Goal: Check status: Check status

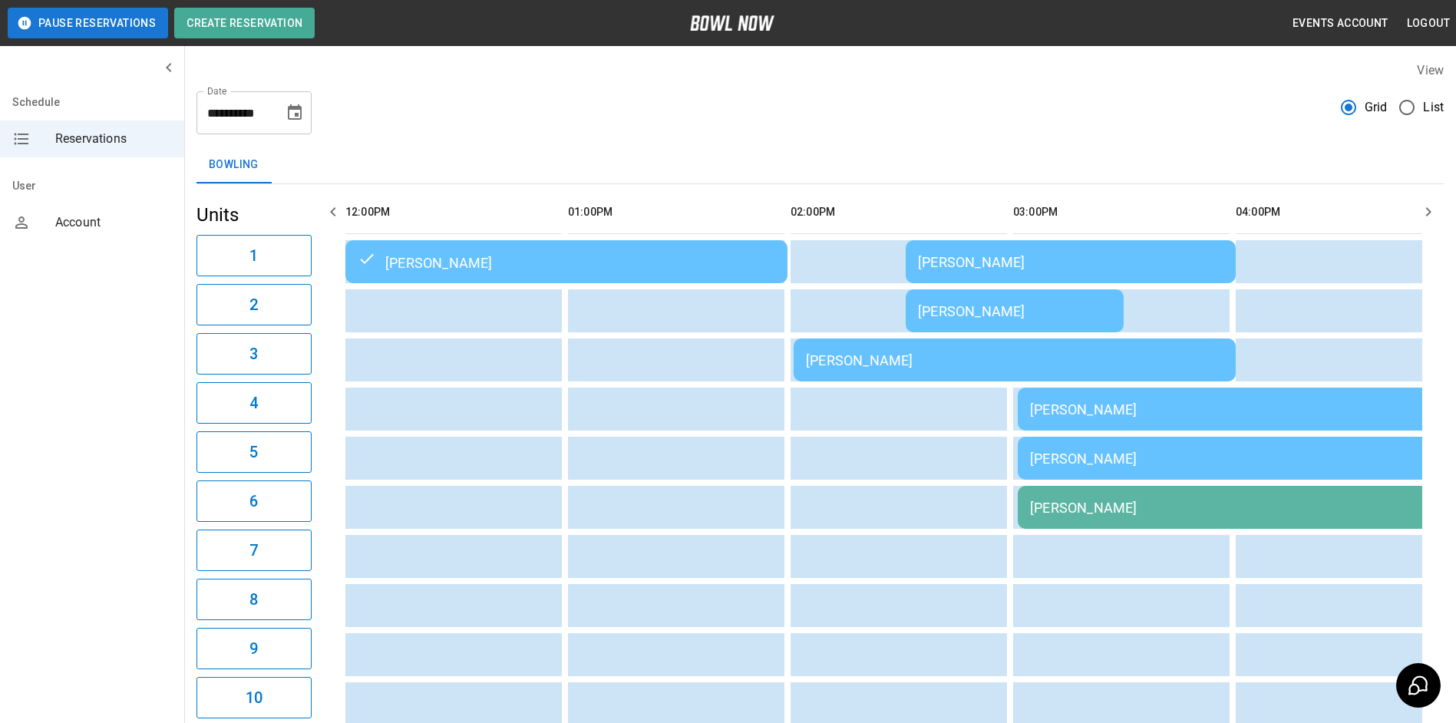
scroll to position [0, 355]
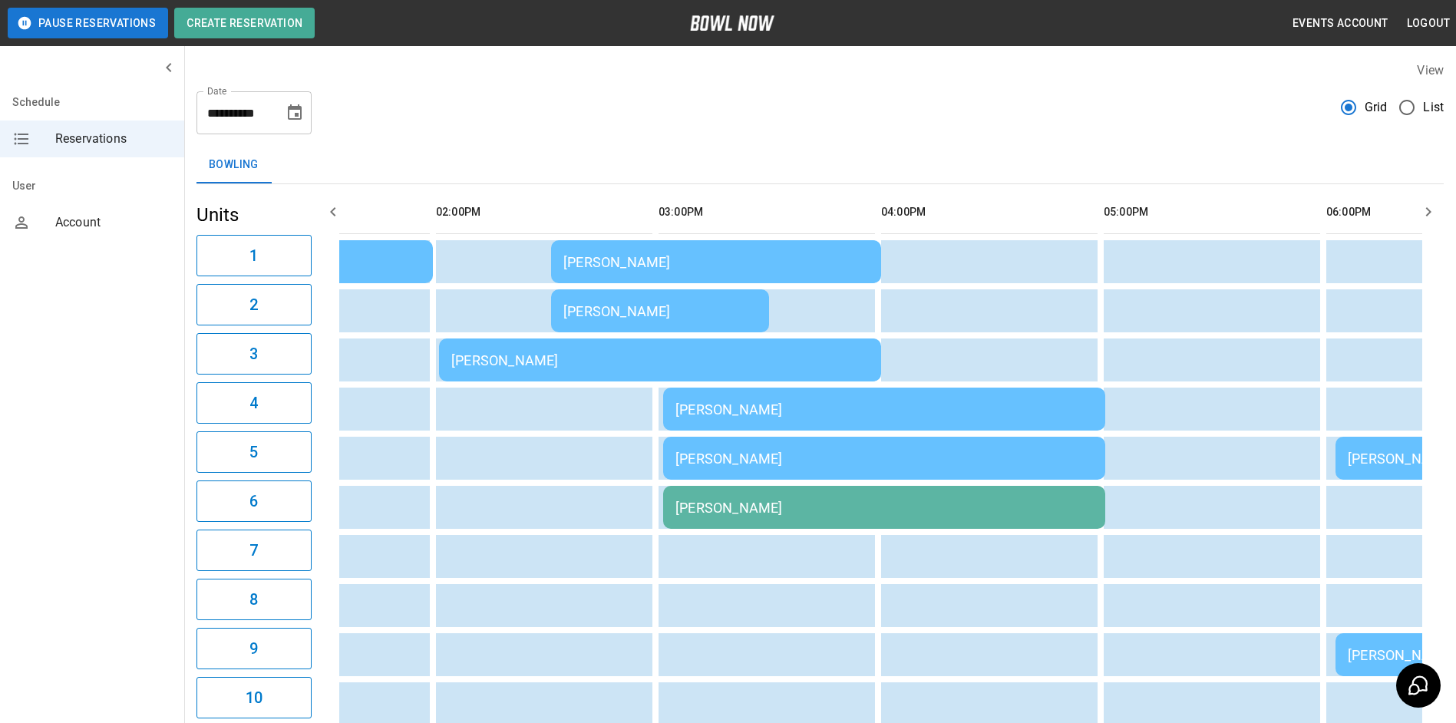
click at [793, 361] on div "[PERSON_NAME]" at bounding box center [659, 360] width 417 height 16
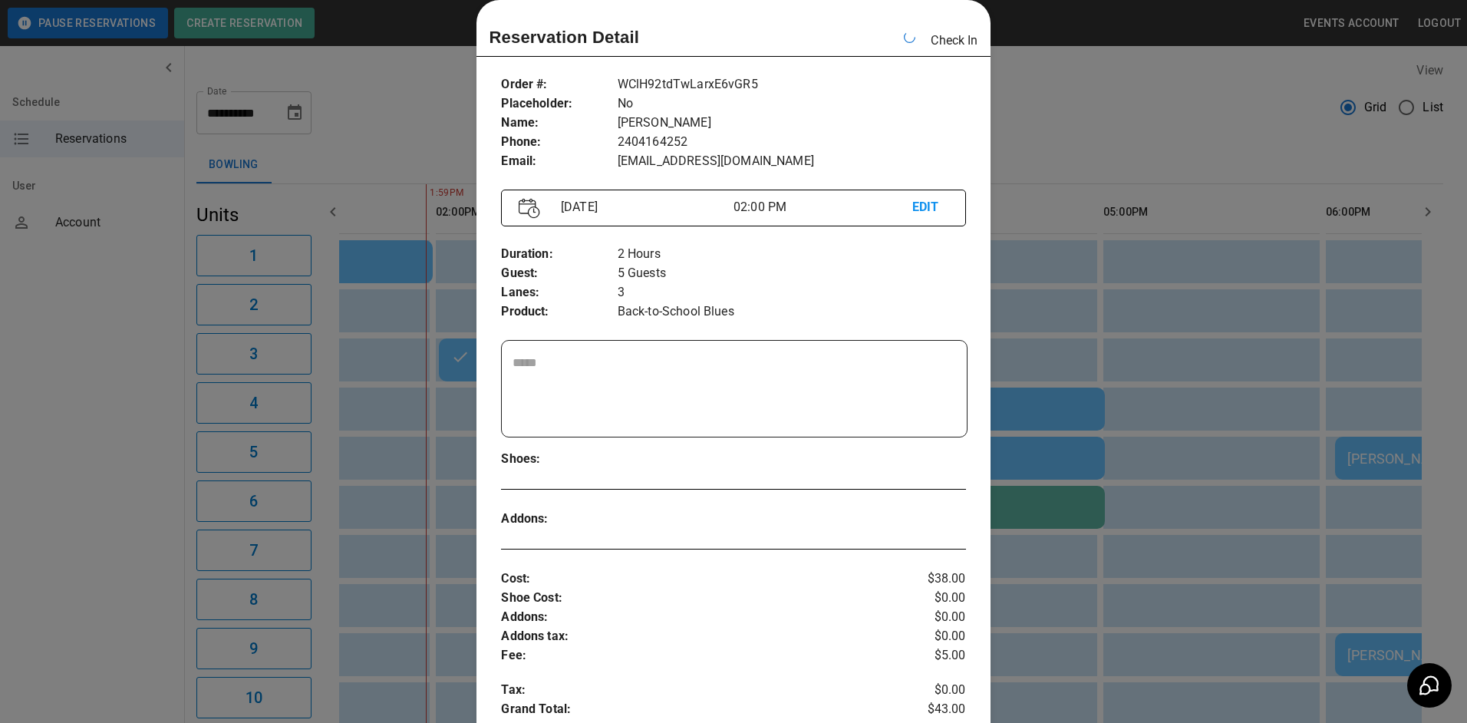
scroll to position [0, 223]
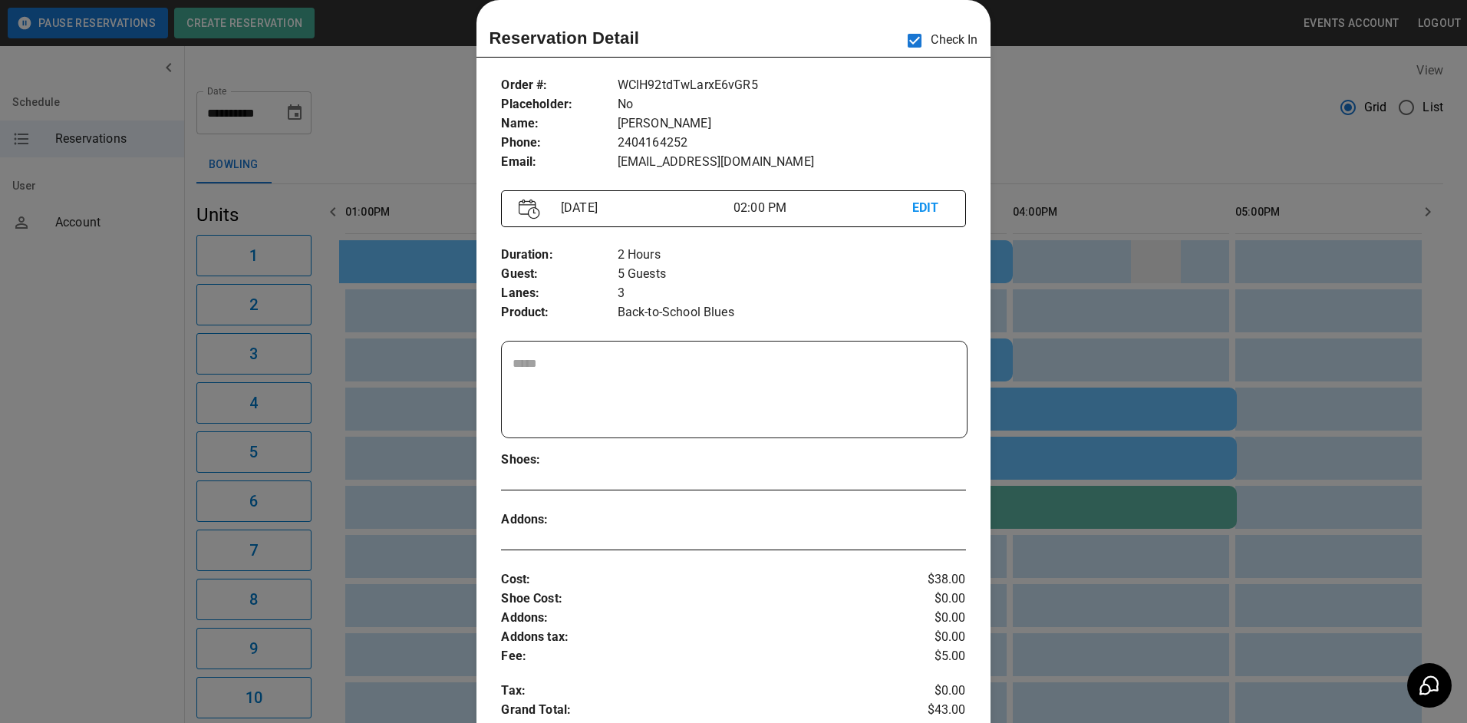
click at [1160, 262] on div at bounding box center [733, 361] width 1467 height 723
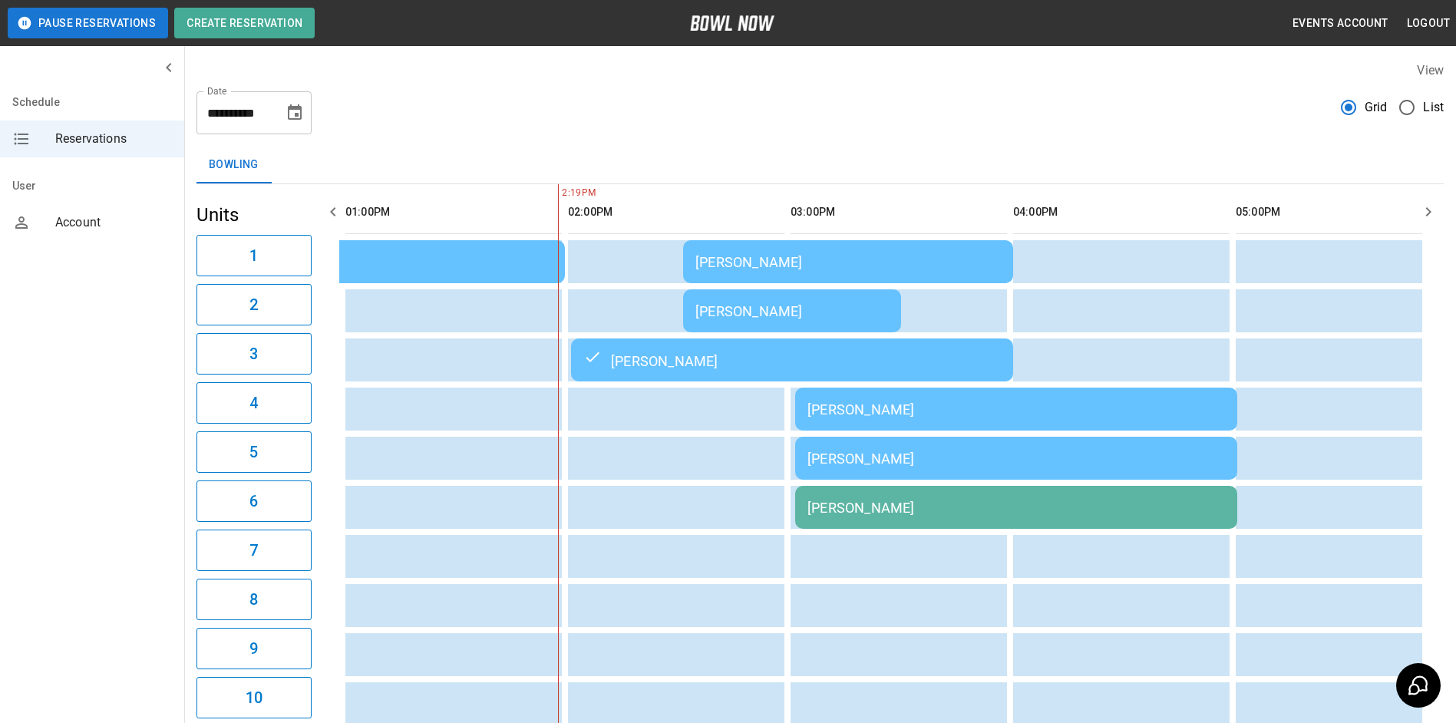
click at [803, 304] on div "[PERSON_NAME]" at bounding box center [791, 311] width 193 height 16
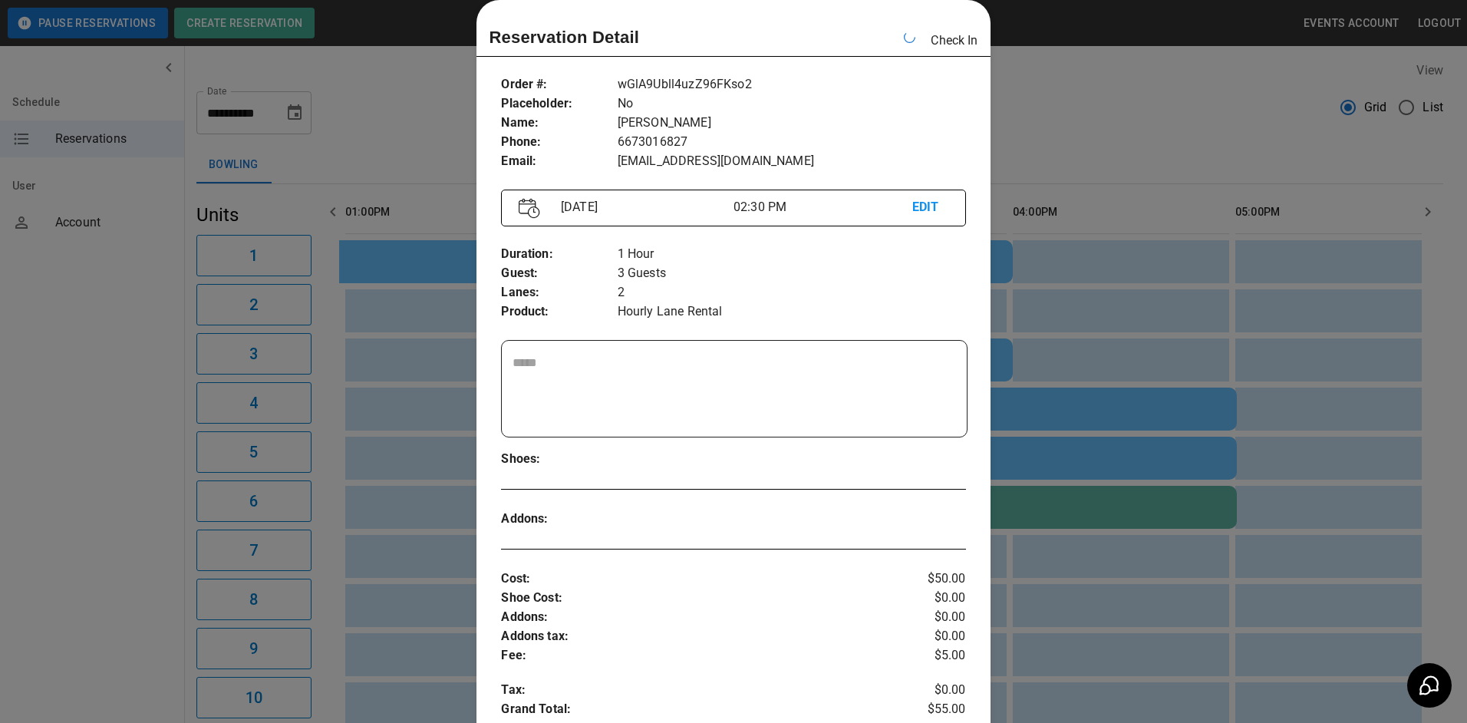
scroll to position [0, 445]
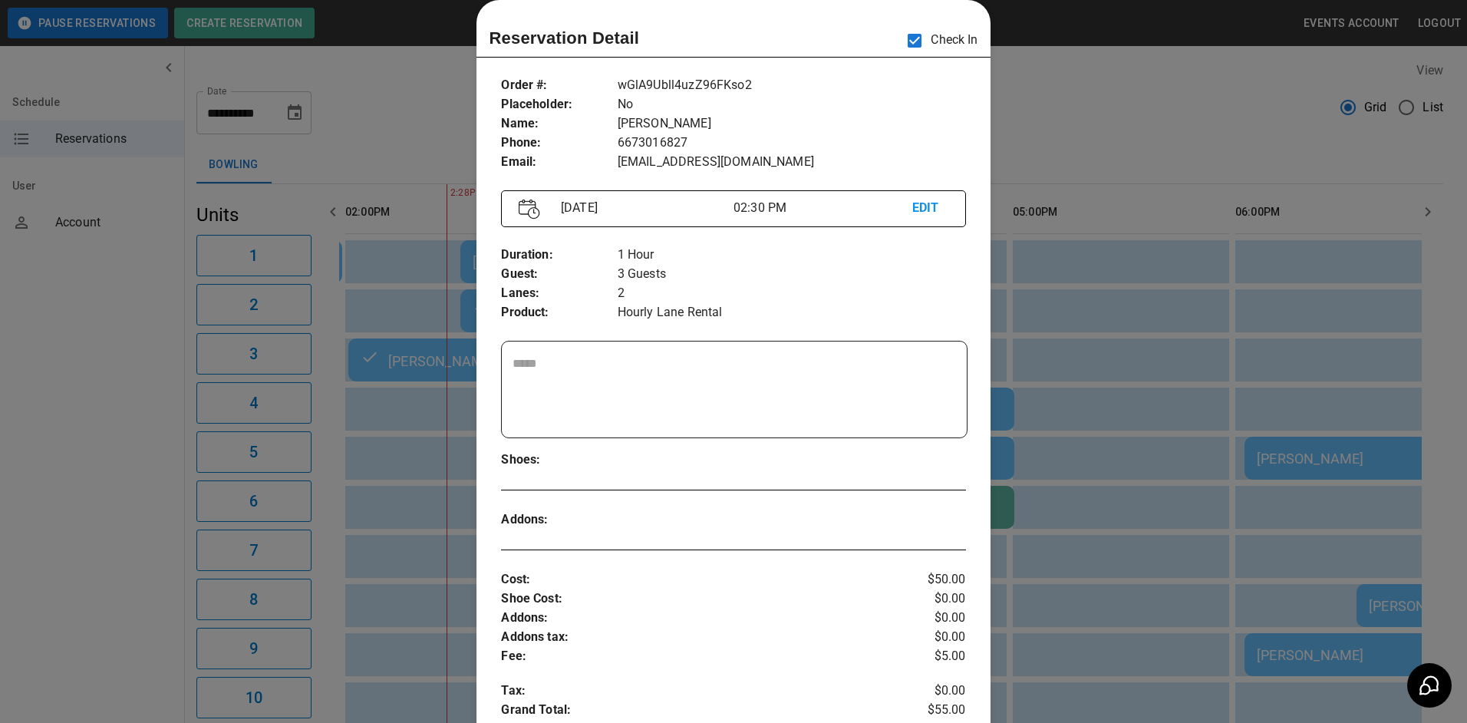
click at [1120, 167] on div at bounding box center [733, 361] width 1467 height 723
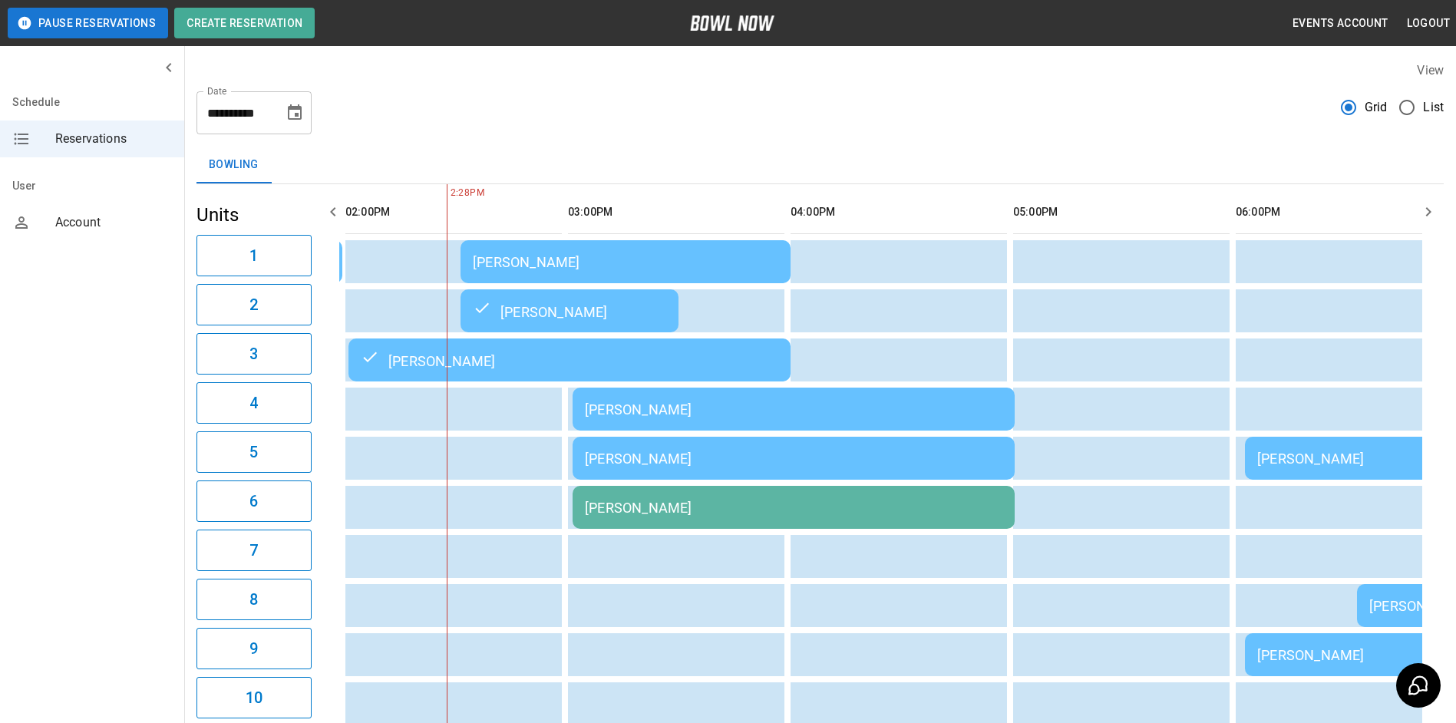
click at [596, 312] on div "[PERSON_NAME]" at bounding box center [569, 311] width 193 height 18
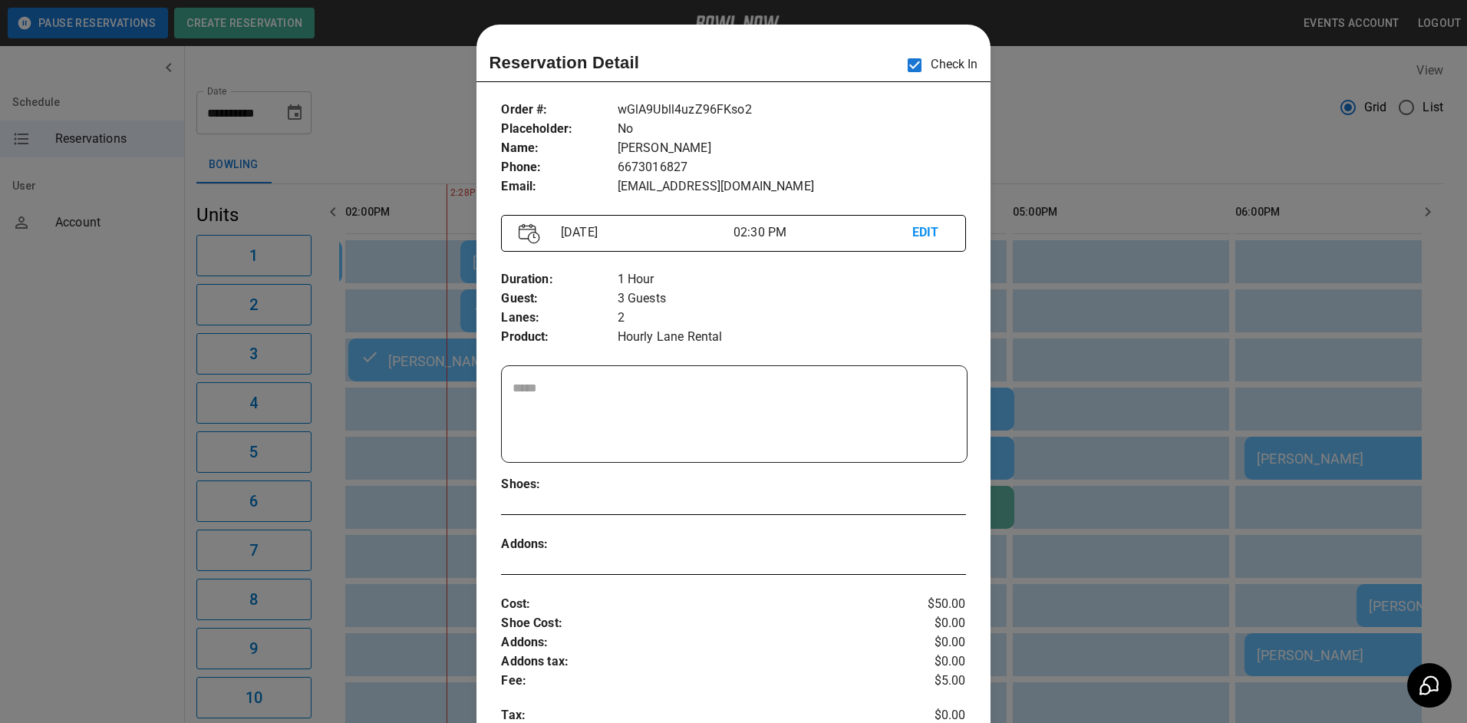
scroll to position [25, 0]
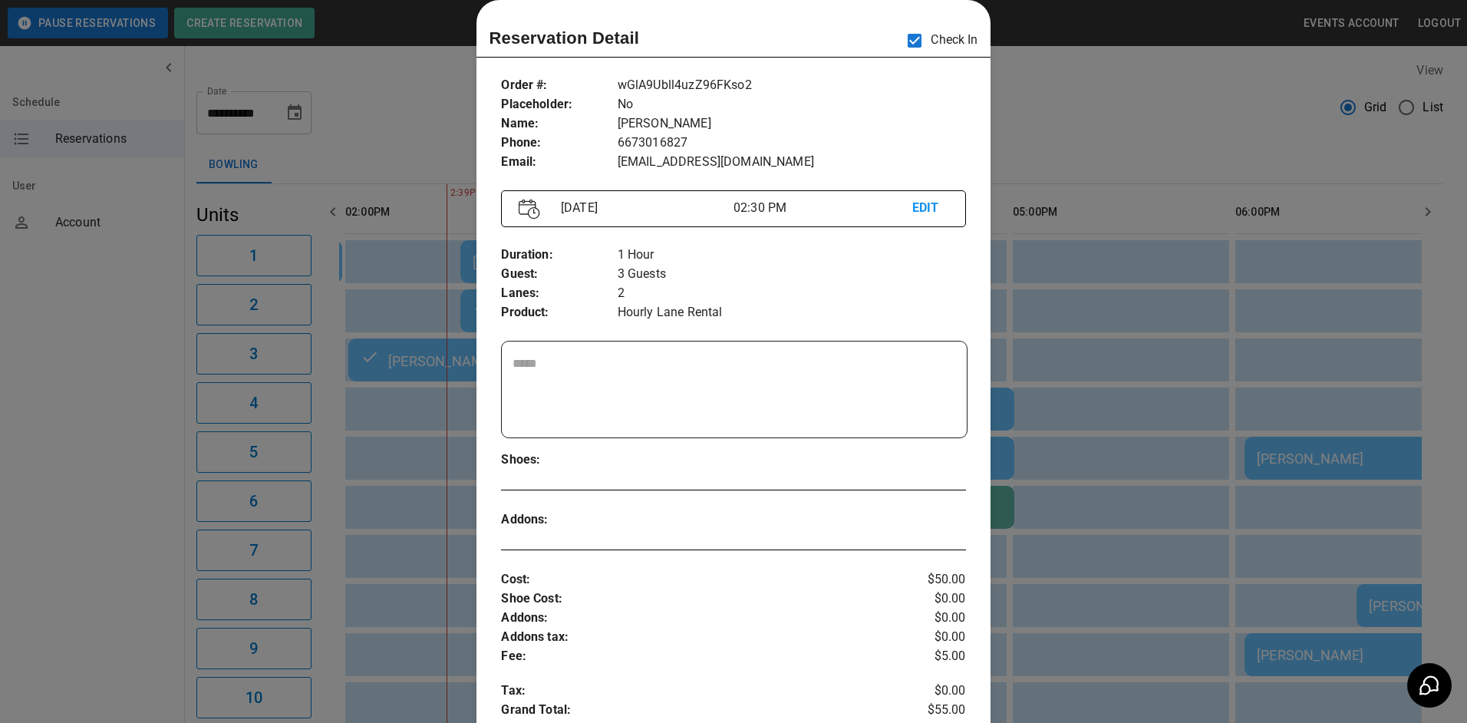
click at [1125, 136] on div at bounding box center [733, 361] width 1467 height 723
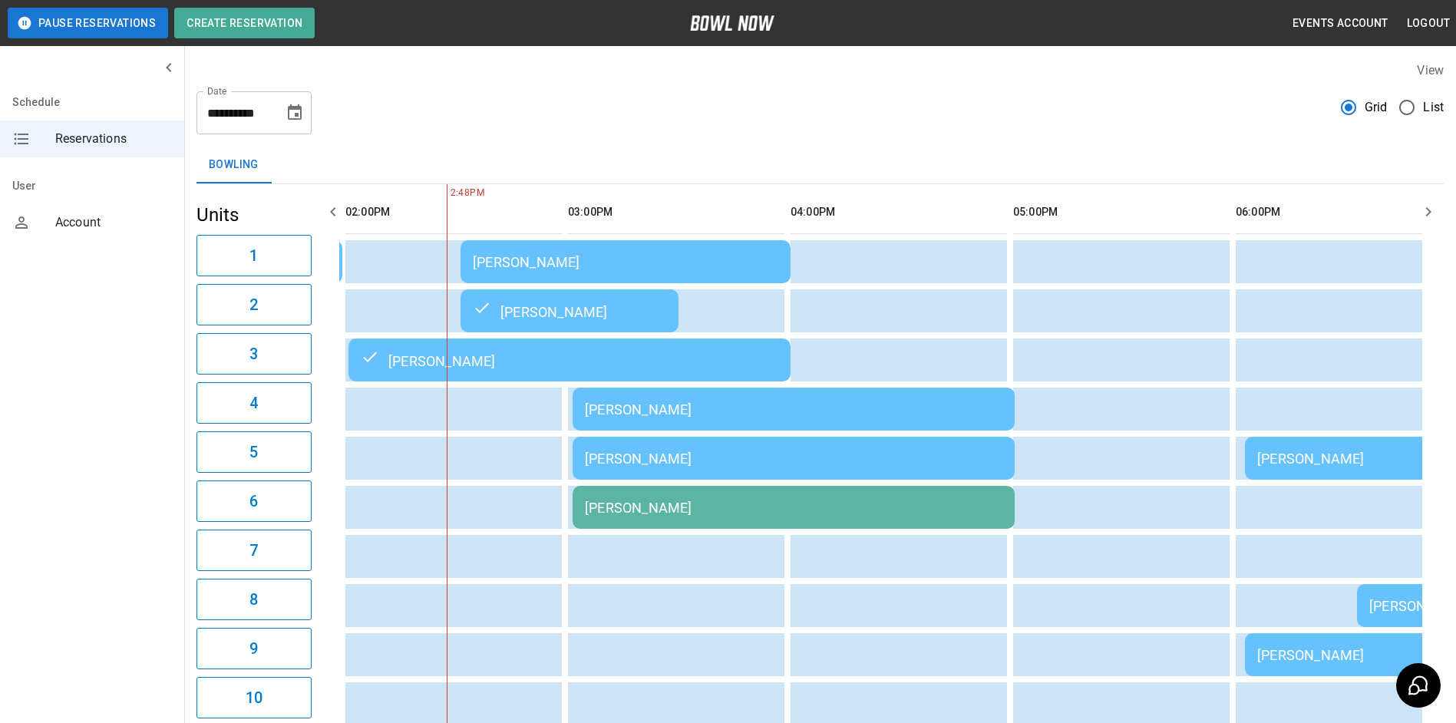
click at [692, 423] on td "[PERSON_NAME]" at bounding box center [793, 409] width 442 height 43
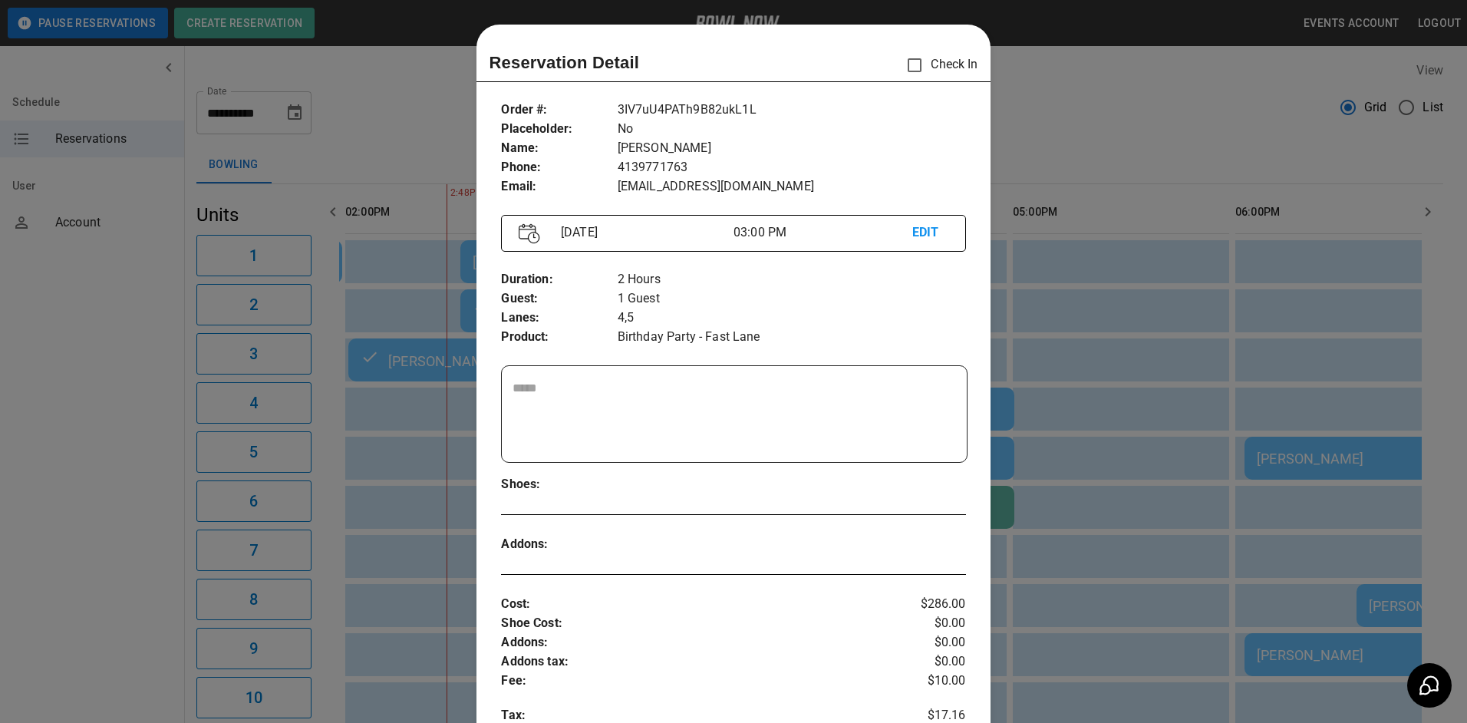
click at [692, 475] on div at bounding box center [753, 484] width 271 height 19
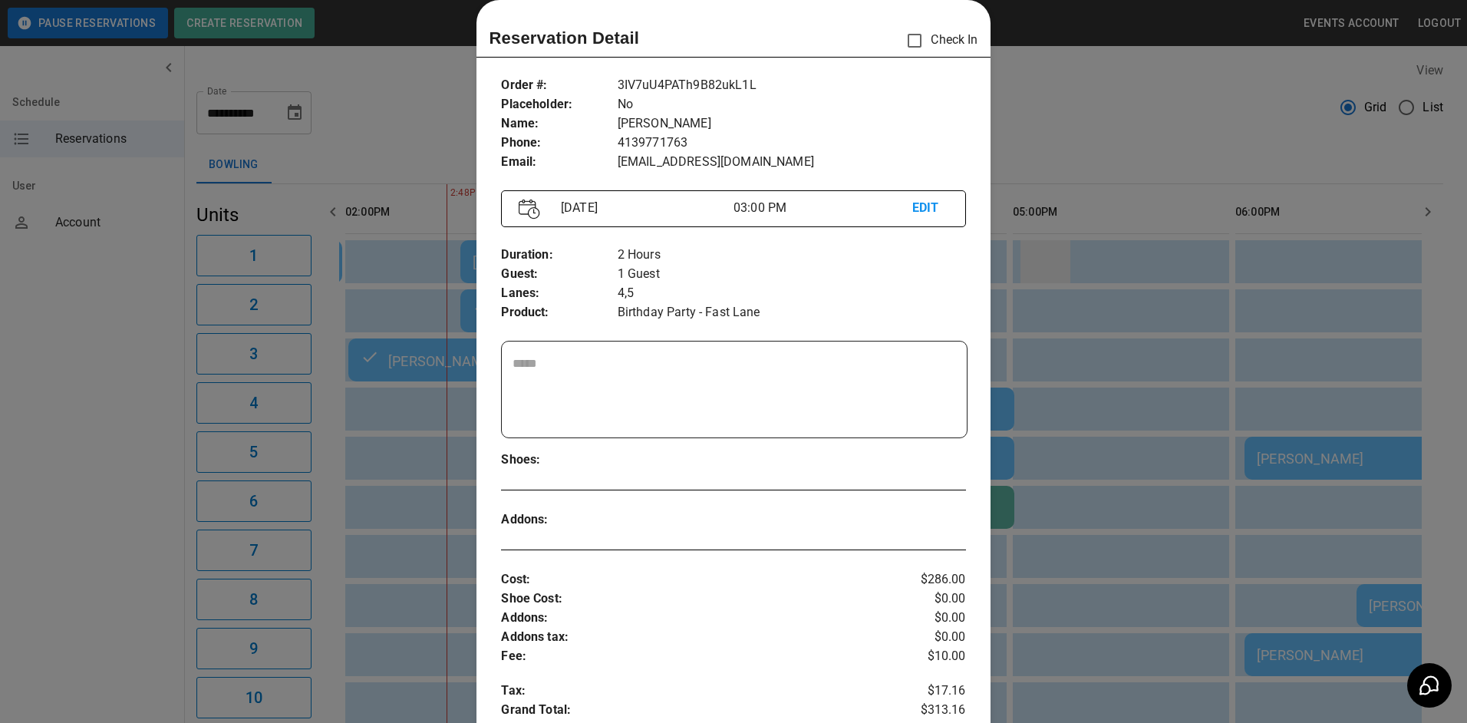
click at [1025, 236] on div at bounding box center [733, 361] width 1467 height 723
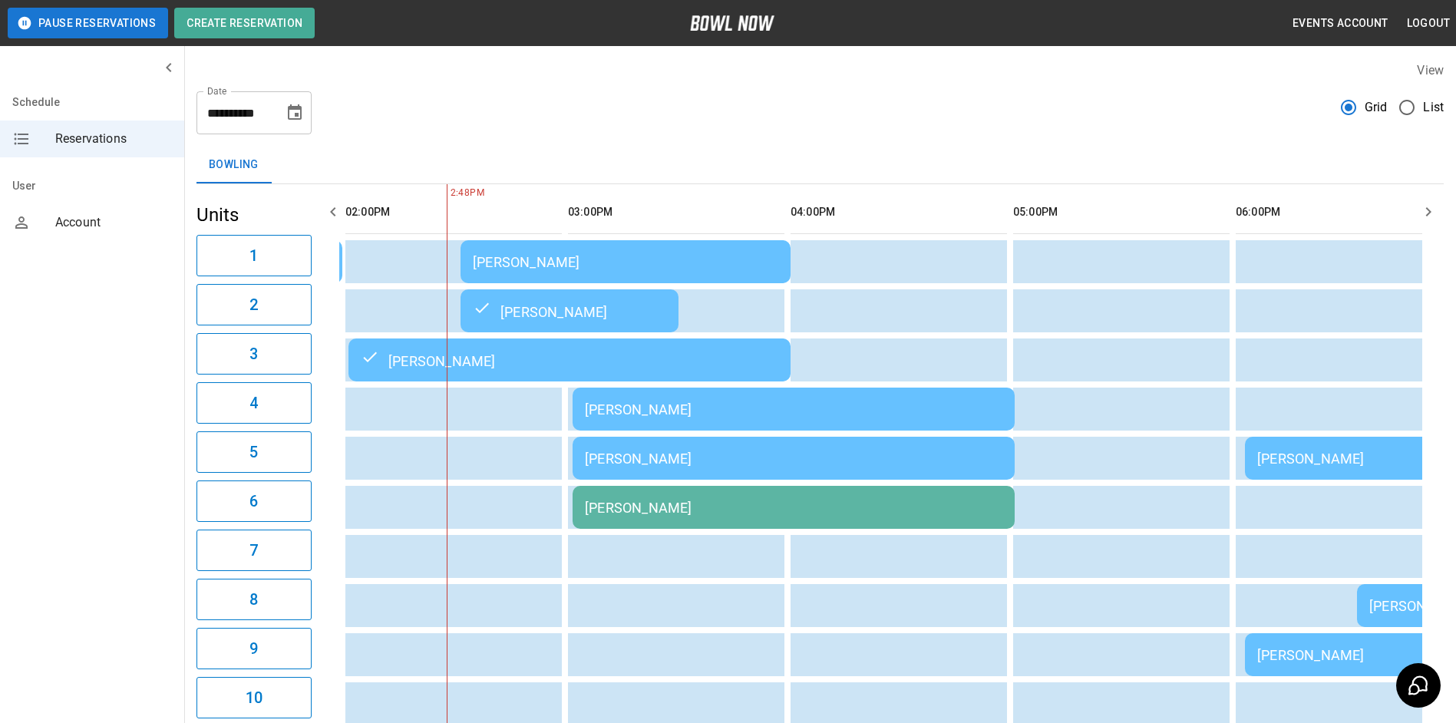
click at [856, 422] on td "[PERSON_NAME]" at bounding box center [793, 409] width 442 height 43
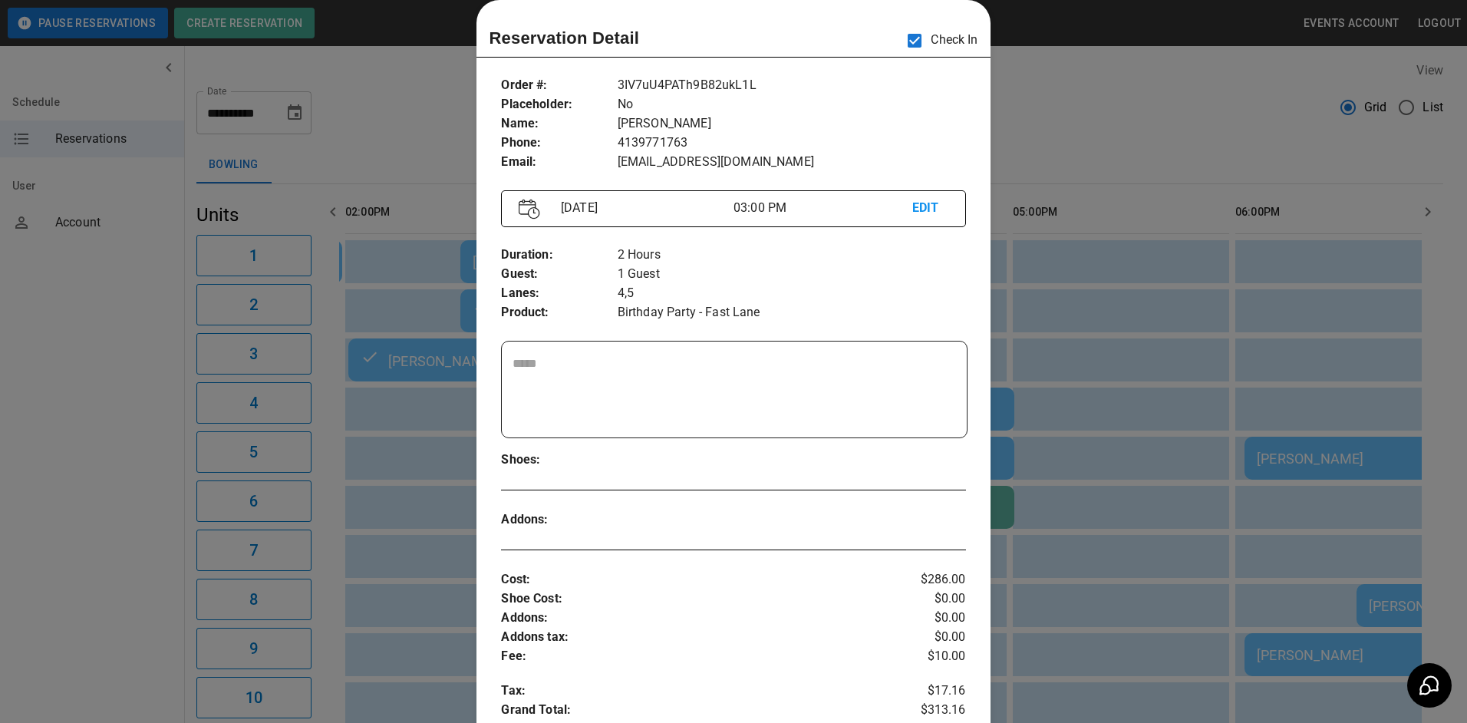
click at [1163, 116] on div at bounding box center [733, 361] width 1467 height 723
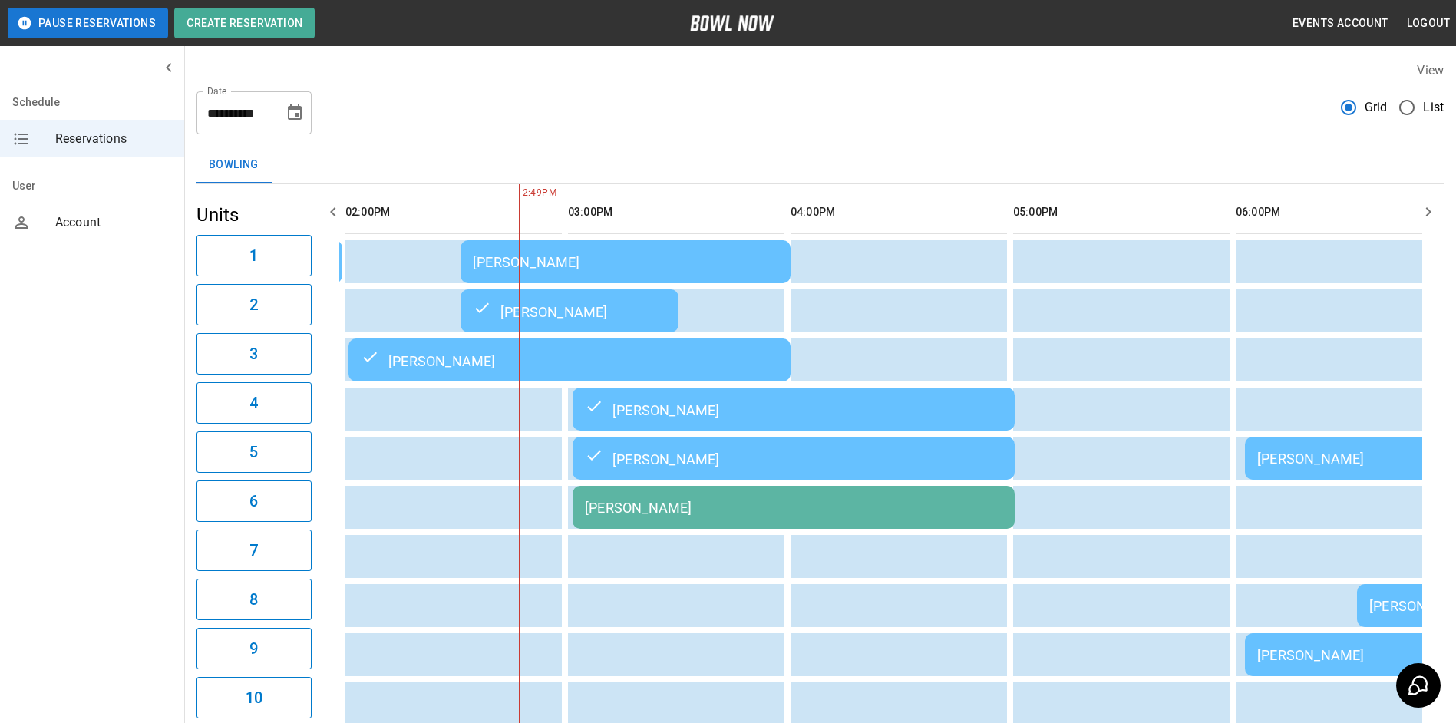
click at [770, 516] on div "[PERSON_NAME]" at bounding box center [793, 508] width 417 height 16
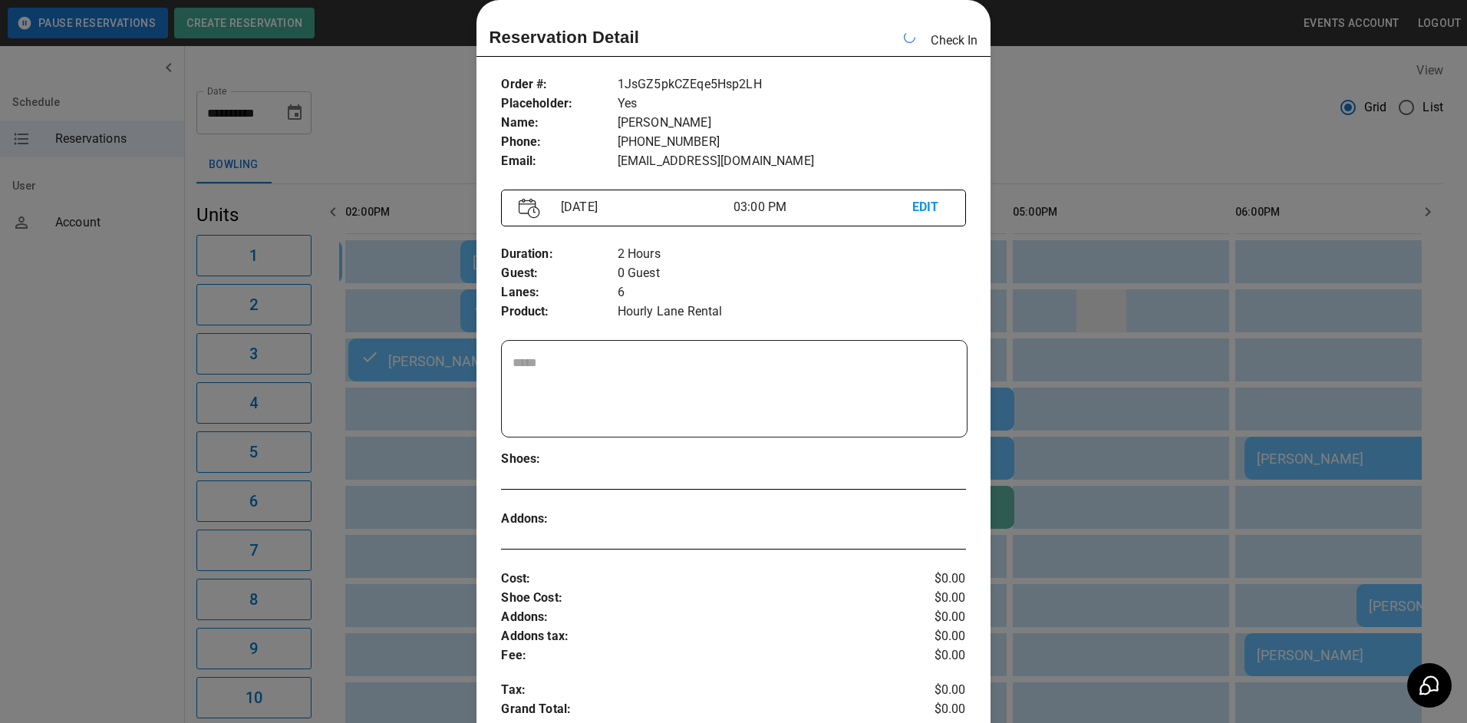
click at [1086, 315] on div at bounding box center [733, 361] width 1467 height 723
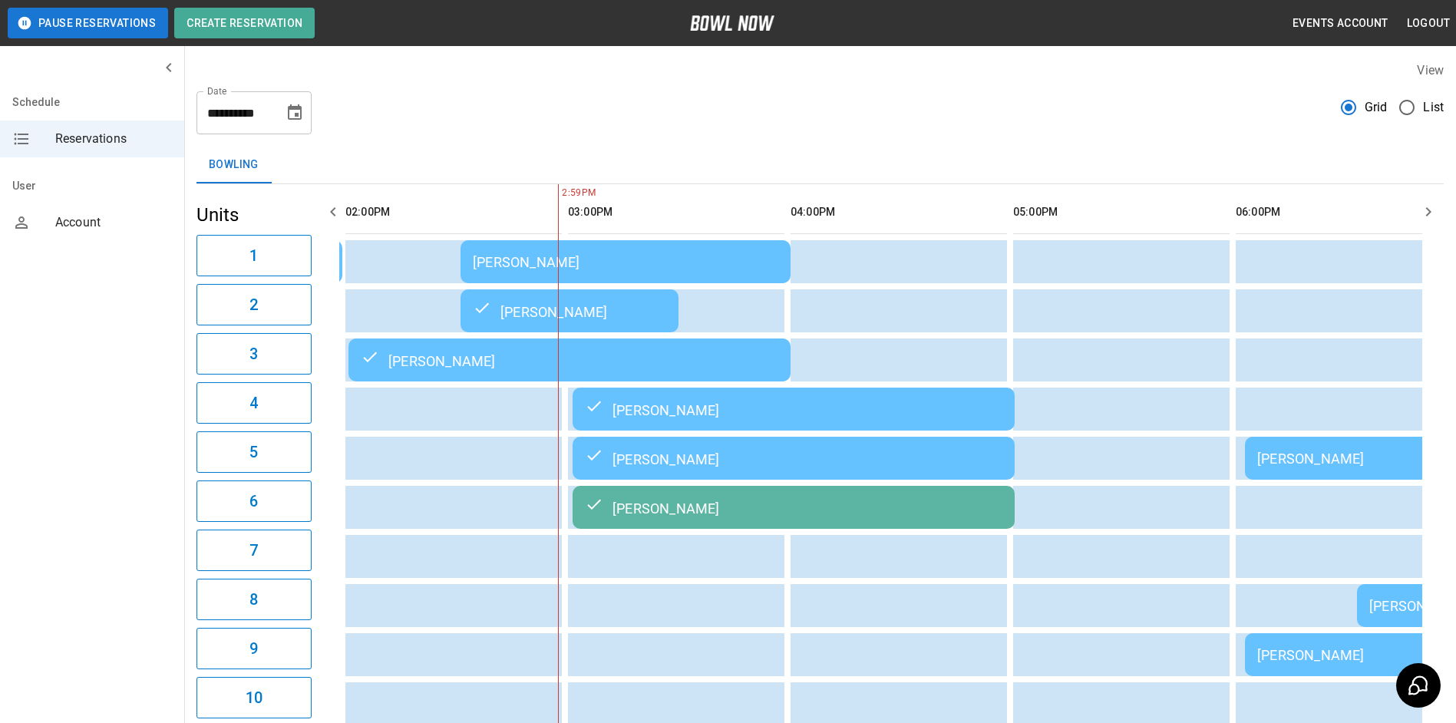
click at [744, 266] on div "[PERSON_NAME]" at bounding box center [625, 262] width 305 height 16
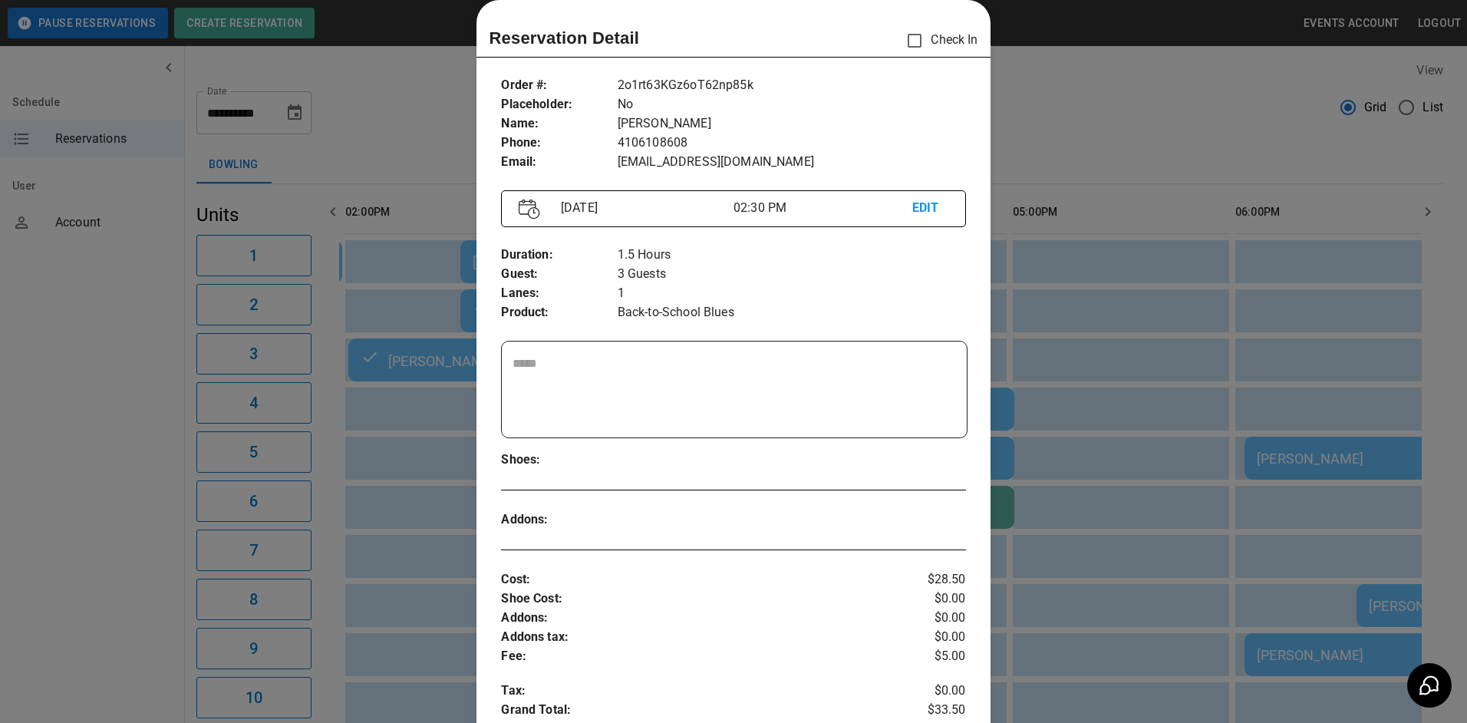
click at [1081, 320] on div at bounding box center [733, 361] width 1467 height 723
